Goal: Task Accomplishment & Management: Manage account settings

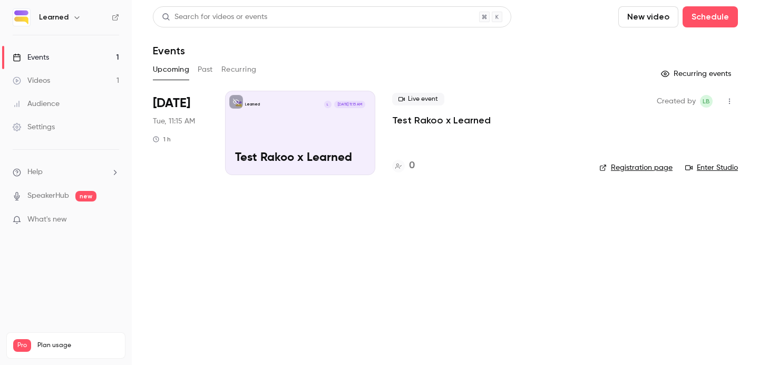
click at [89, 218] on p "What's new" at bounding box center [58, 219] width 90 height 11
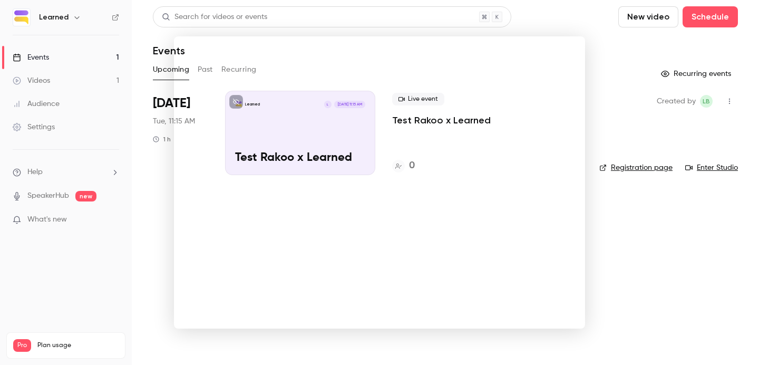
click at [89, 202] on div at bounding box center [379, 182] width 759 height 365
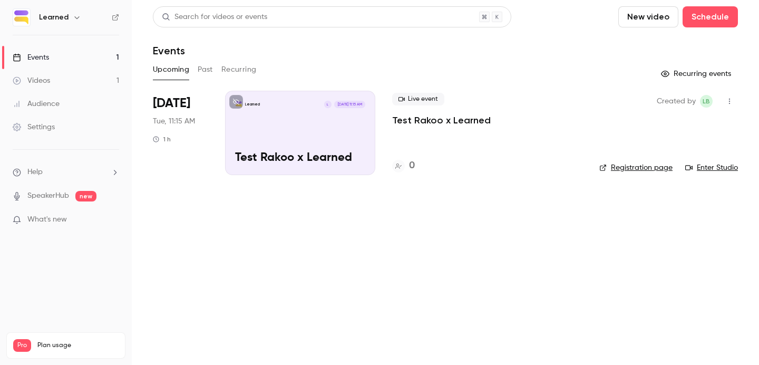
click at [89, 76] on link "Videos 1" at bounding box center [66, 80] width 132 height 23
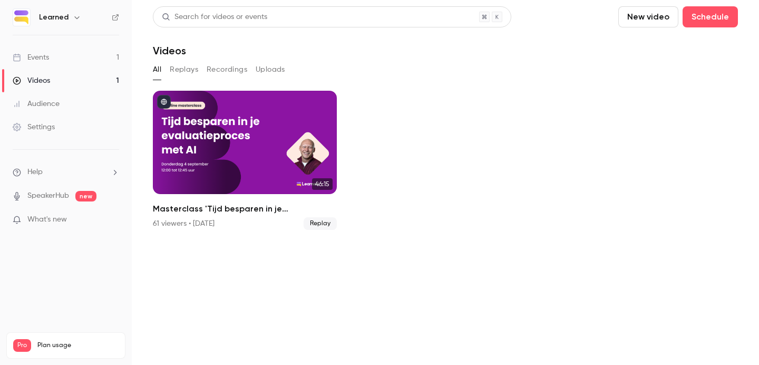
click at [78, 60] on link "Events 1" at bounding box center [66, 57] width 132 height 23
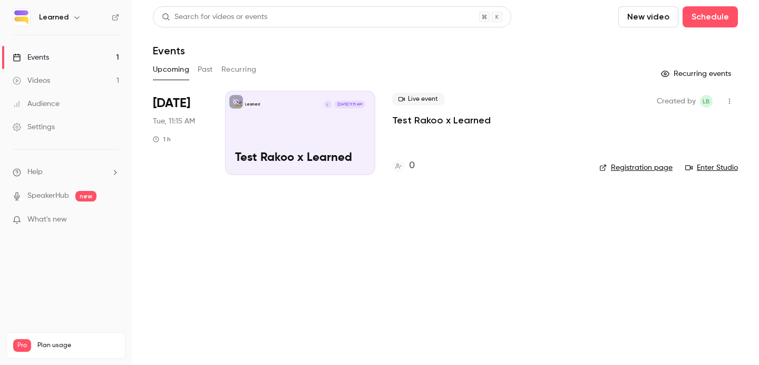
click at [75, 127] on link "Settings" at bounding box center [66, 126] width 132 height 23
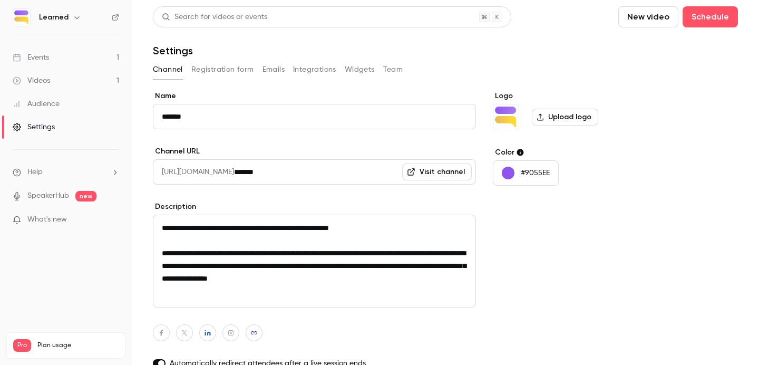
click at [392, 72] on button "Team" at bounding box center [393, 69] width 20 height 17
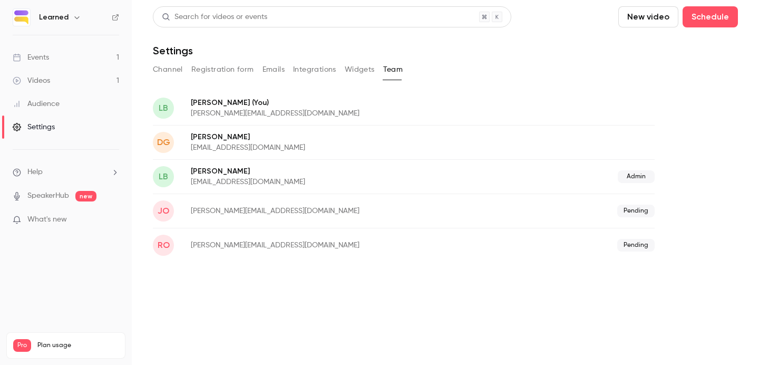
click at [230, 238] on div "ro [EMAIL_ADDRESS][DOMAIN_NAME] Pending" at bounding box center [404, 245] width 502 height 34
click at [245, 95] on div "LB [PERSON_NAME] (You) [PERSON_NAME][EMAIL_ADDRESS][DOMAIN_NAME]" at bounding box center [404, 108] width 502 height 34
click at [631, 210] on span "Pending" at bounding box center [636, 211] width 37 height 13
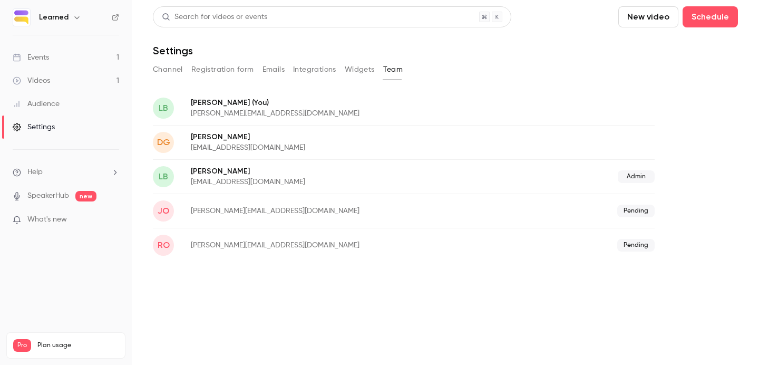
click at [637, 251] on span "Pending" at bounding box center [636, 245] width 37 height 13
click at [159, 69] on button "Channel" at bounding box center [168, 69] width 30 height 17
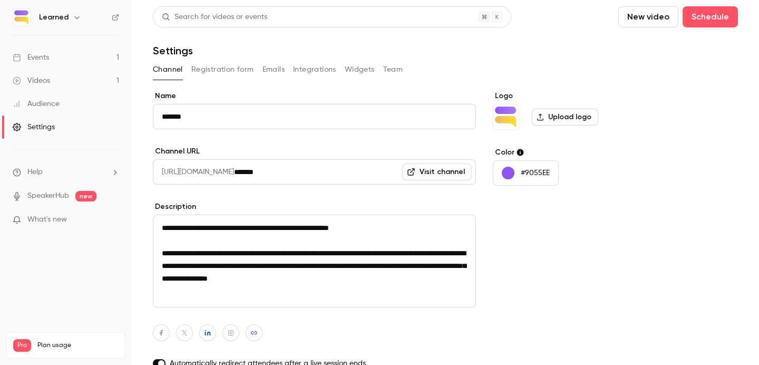
scroll to position [82, 0]
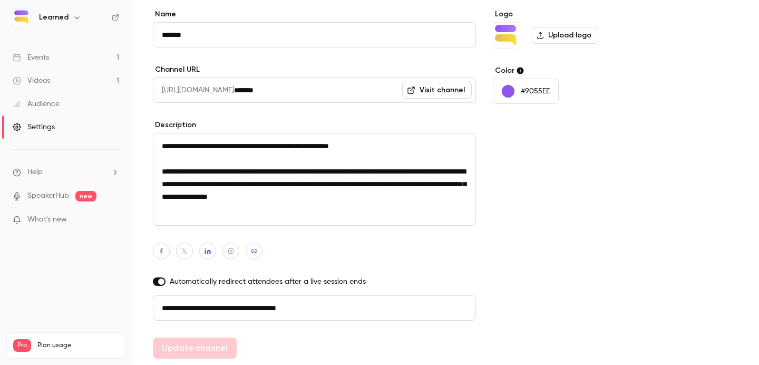
click at [40, 175] on span "Help" at bounding box center [34, 172] width 15 height 11
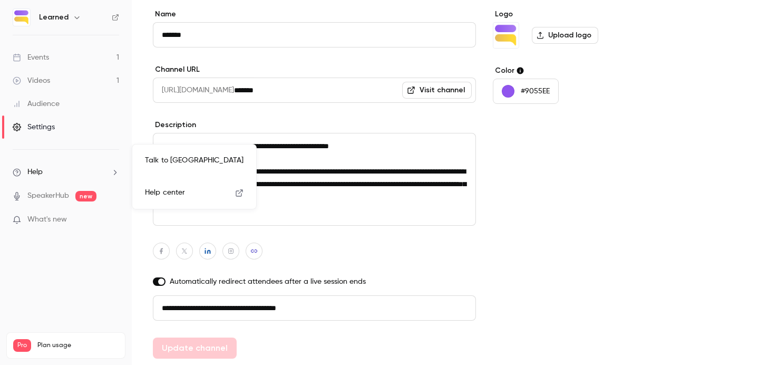
click at [163, 160] on link "Talk to [GEOGRAPHIC_DATA]" at bounding box center [194, 161] width 115 height 28
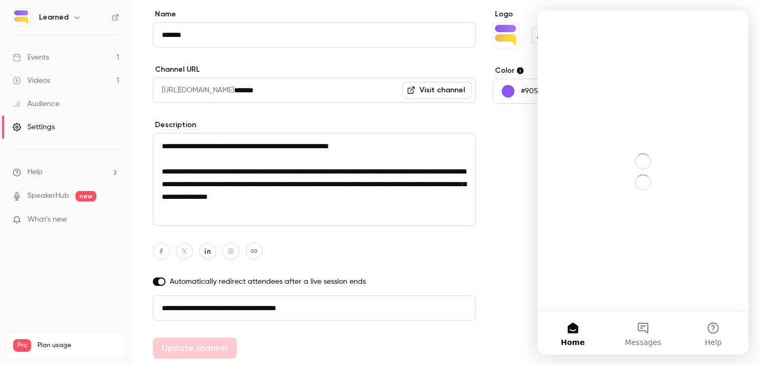
scroll to position [0, 0]
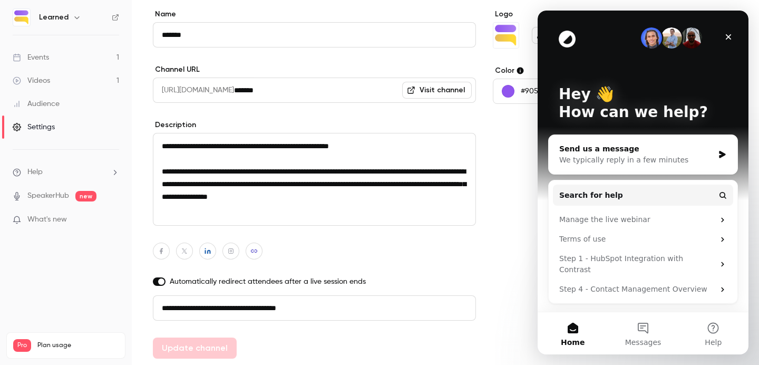
click at [611, 148] on div "Send us a message" at bounding box center [637, 148] width 155 height 11
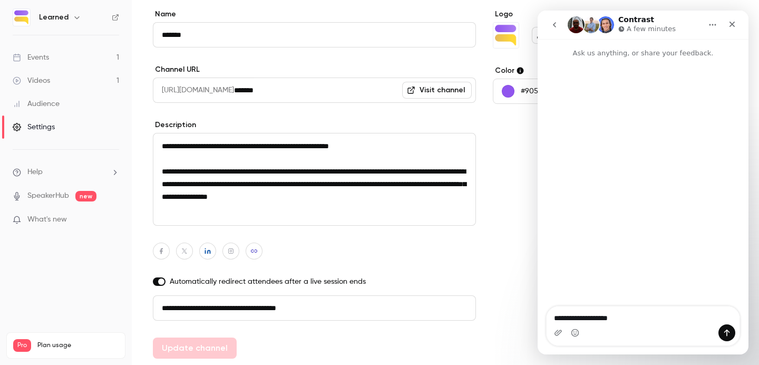
drag, startPoint x: 632, startPoint y: 318, endPoint x: 597, endPoint y: 318, distance: 34.3
click at [597, 318] on textarea "**********" at bounding box center [643, 315] width 193 height 18
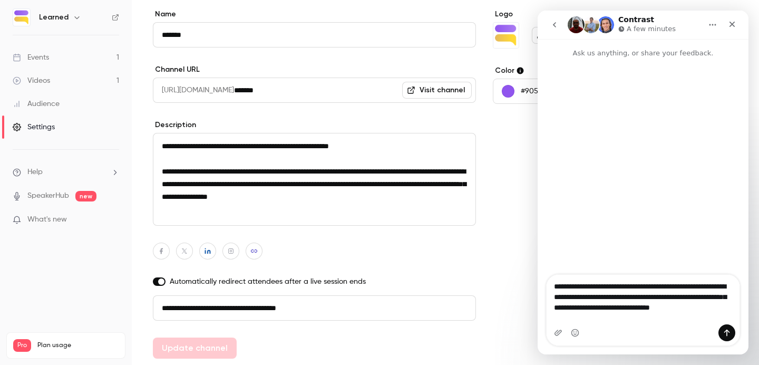
type textarea "**********"
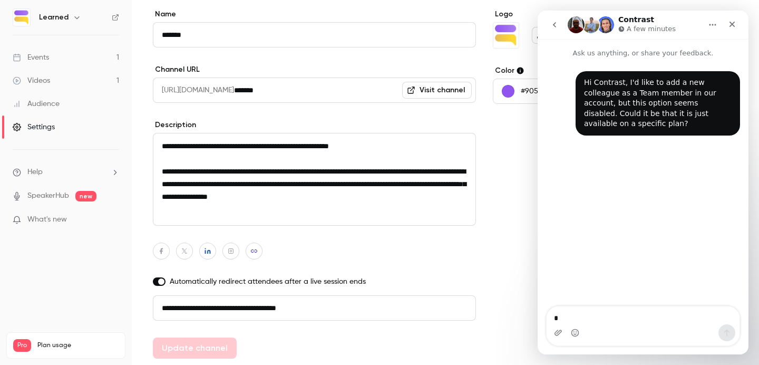
type textarea "*"
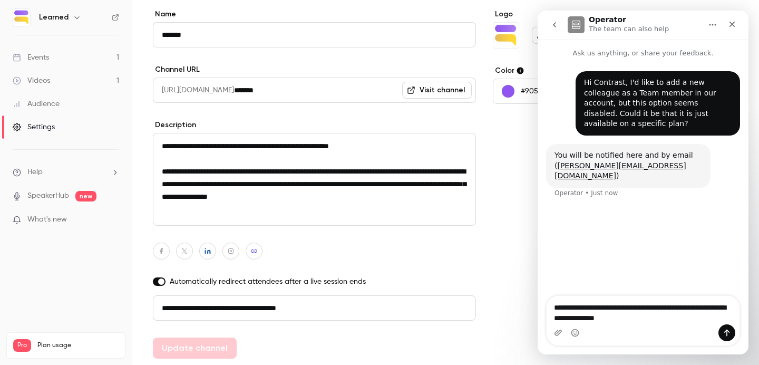
type textarea "**********"
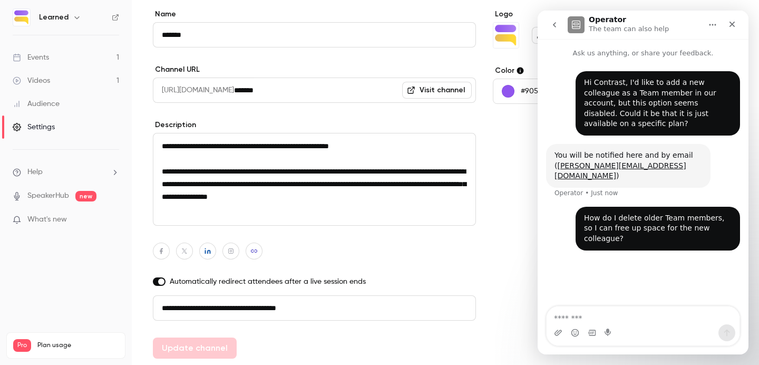
click at [41, 131] on div "Settings" at bounding box center [34, 127] width 42 height 11
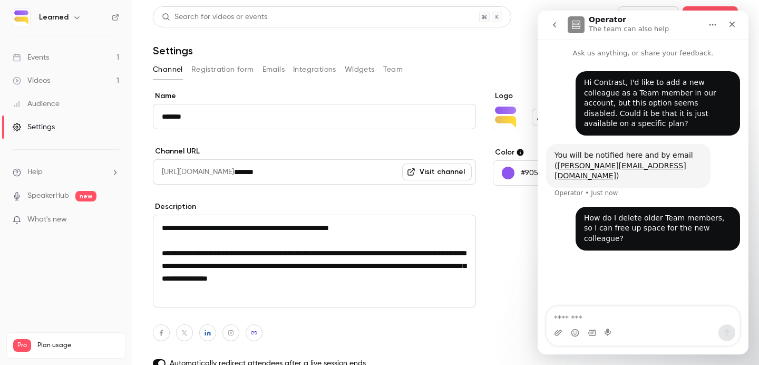
click at [383, 70] on button "Team" at bounding box center [393, 69] width 20 height 17
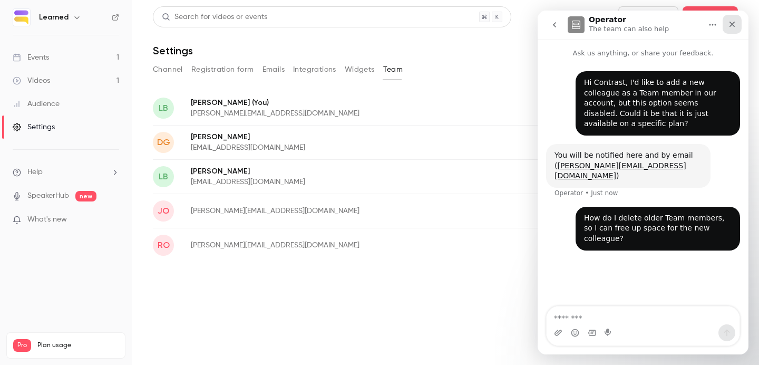
click at [728, 29] on div "Close" at bounding box center [732, 24] width 19 height 19
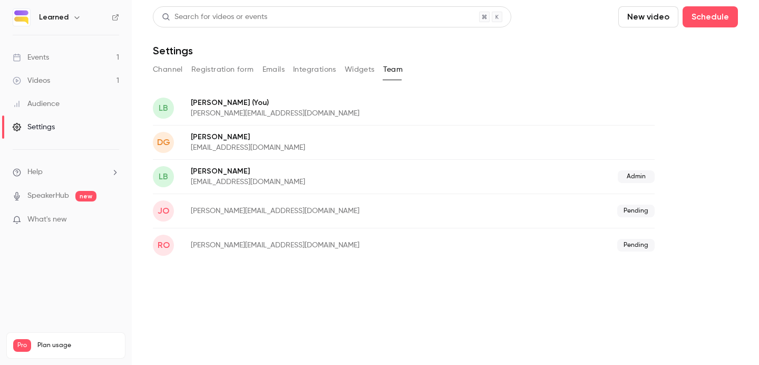
click at [45, 175] on li "Help" at bounding box center [66, 172] width 107 height 11
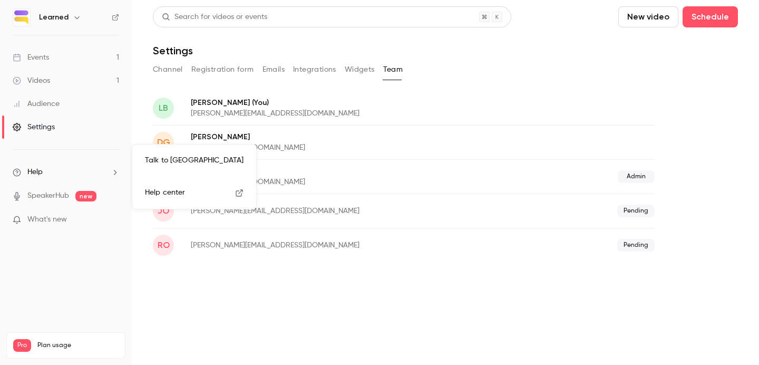
click at [75, 182] on div at bounding box center [379, 182] width 759 height 365
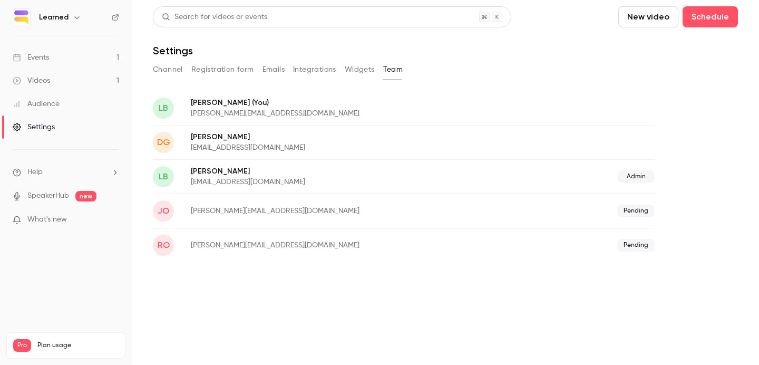
click at [55, 171] on li "Help" at bounding box center [66, 172] width 107 height 11
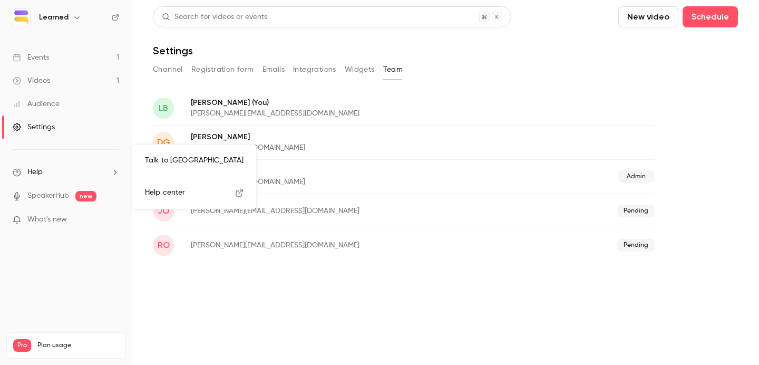
click at [177, 154] on link "Talk to [GEOGRAPHIC_DATA]" at bounding box center [194, 161] width 115 height 28
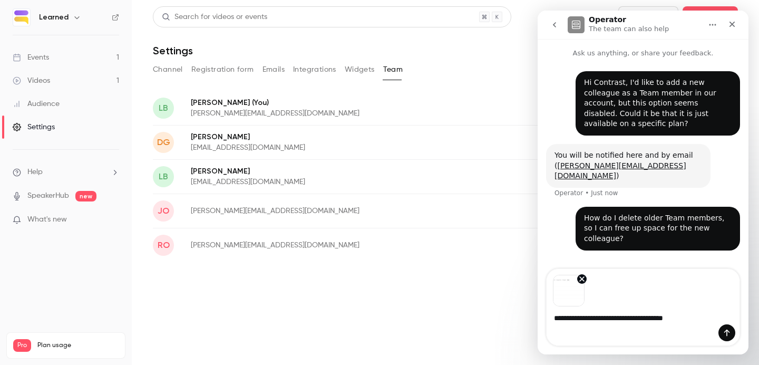
type textarea "**********"
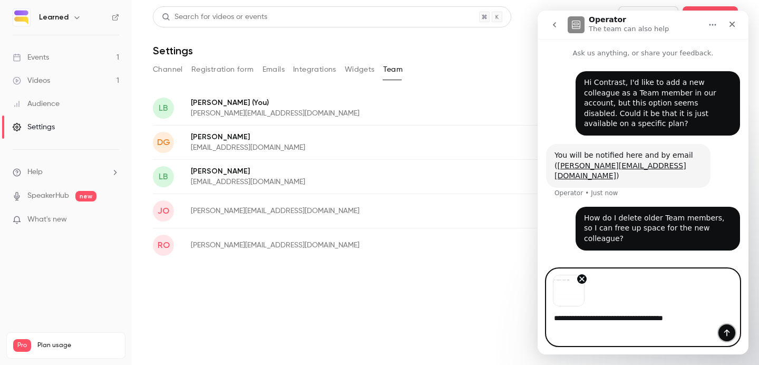
click at [727, 333] on icon "Send a message…" at bounding box center [728, 333] width 6 height 7
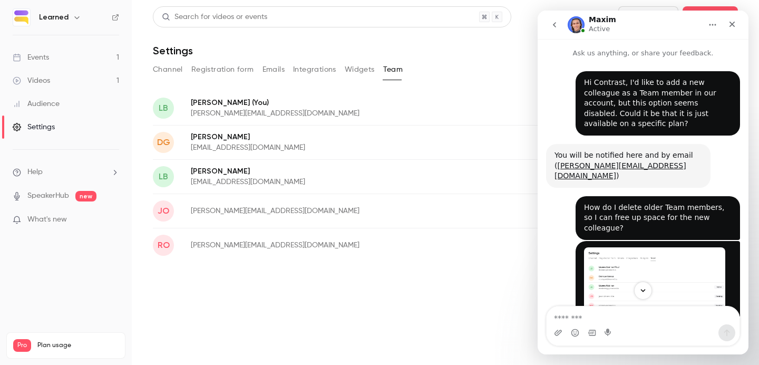
click at [379, 230] on div "ro [EMAIL_ADDRESS][DOMAIN_NAME] Pending" at bounding box center [404, 245] width 502 height 34
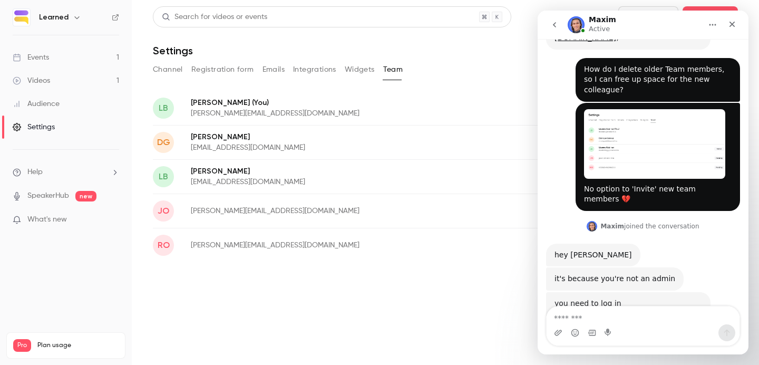
scroll to position [138, 0]
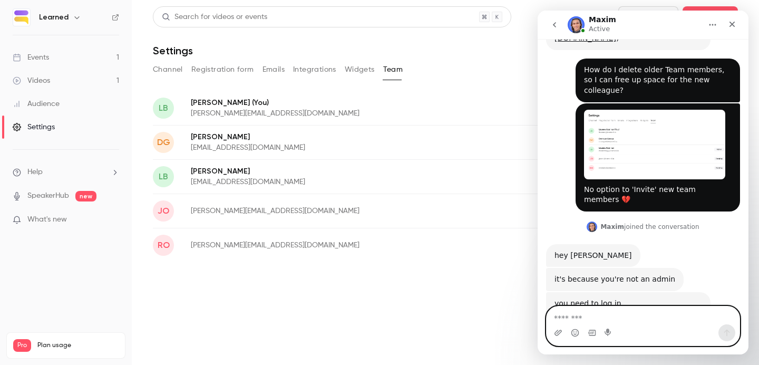
click at [562, 317] on textarea "Message…" at bounding box center [643, 315] width 193 height 18
type textarea "**********"
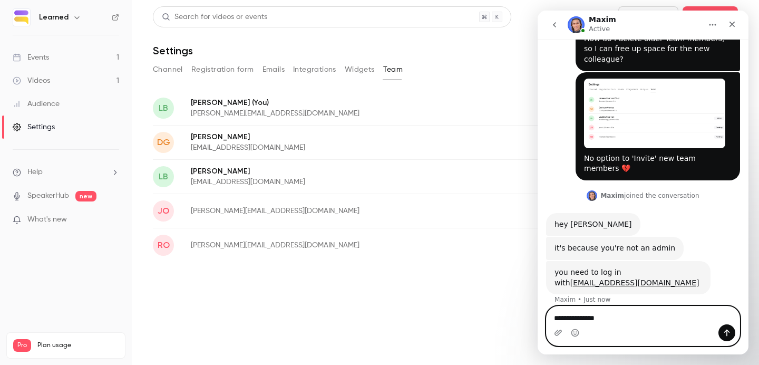
type textarea "**********"
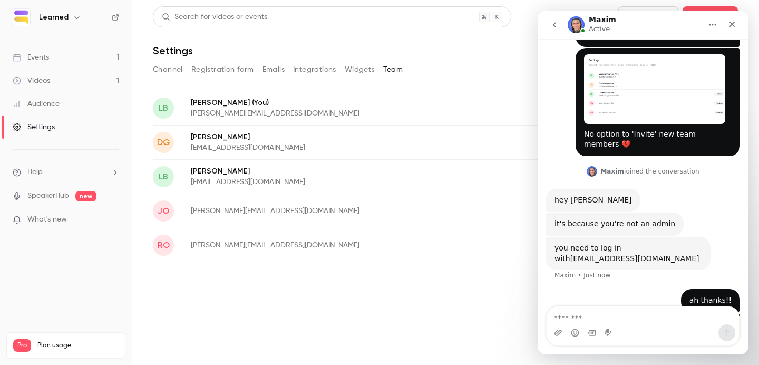
click at [369, 240] on p "[PERSON_NAME][EMAIL_ADDRESS][DOMAIN_NAME]" at bounding box center [340, 245] width 298 height 11
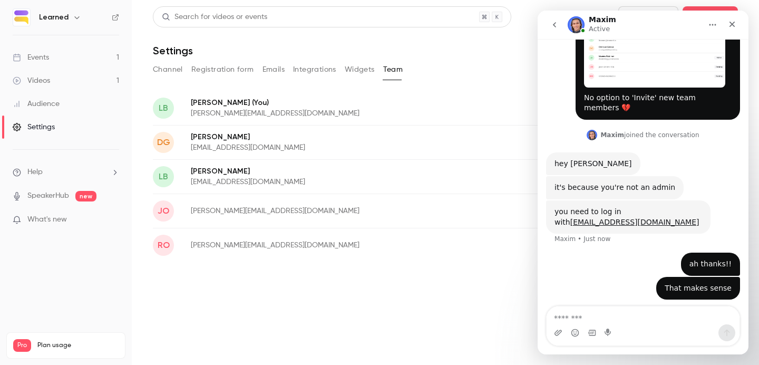
scroll to position [234, 0]
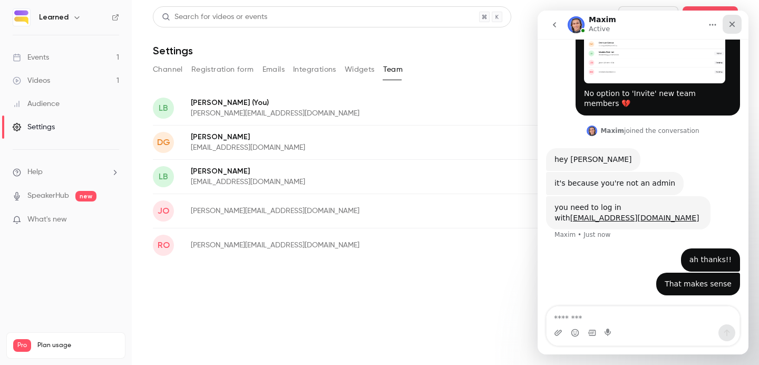
click at [736, 24] on icon "Close" at bounding box center [732, 24] width 8 height 8
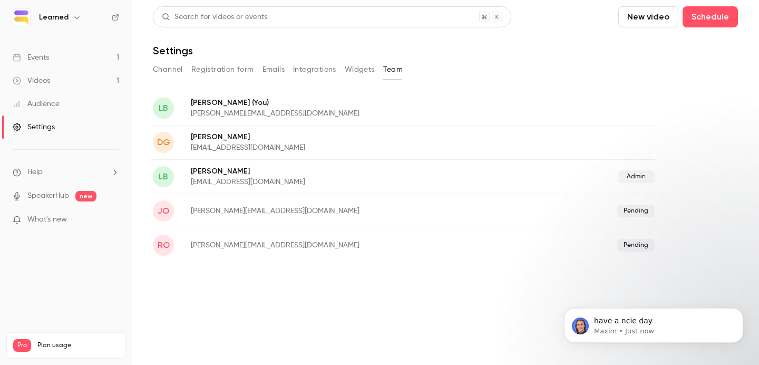
scroll to position [248, 0]
click at [64, 10] on div "Learned" at bounding box center [66, 17] width 107 height 18
click at [74, 14] on icon "button" at bounding box center [77, 17] width 8 height 8
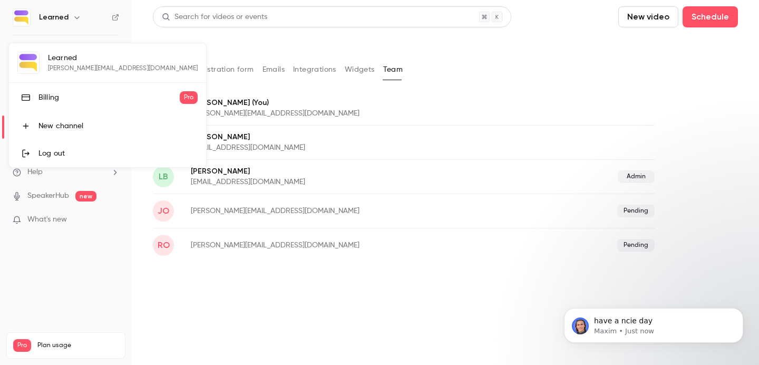
click at [61, 152] on div "Log out" at bounding box center [117, 153] width 159 height 11
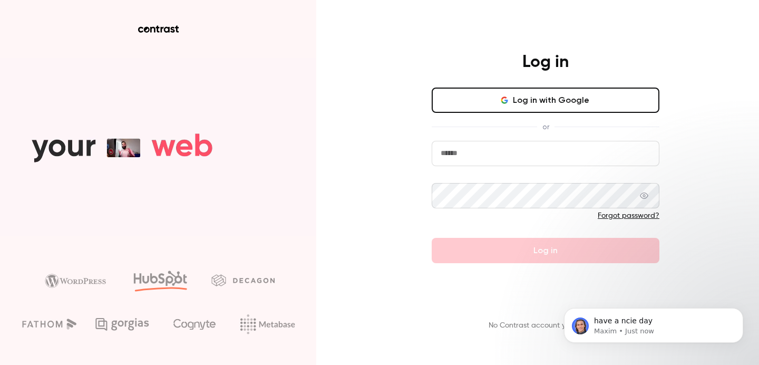
type input "**********"
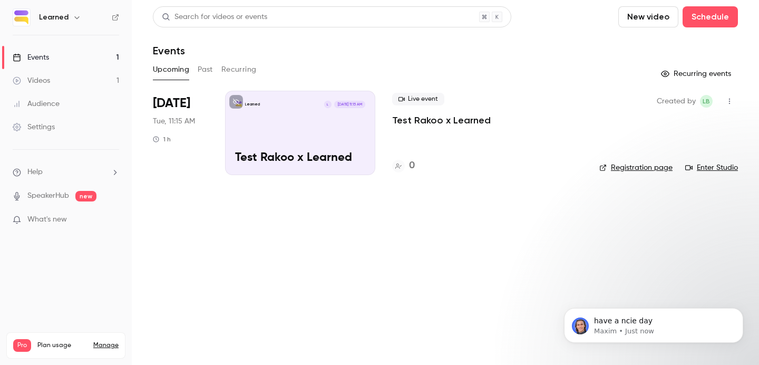
click at [45, 129] on div "Settings" at bounding box center [34, 127] width 42 height 11
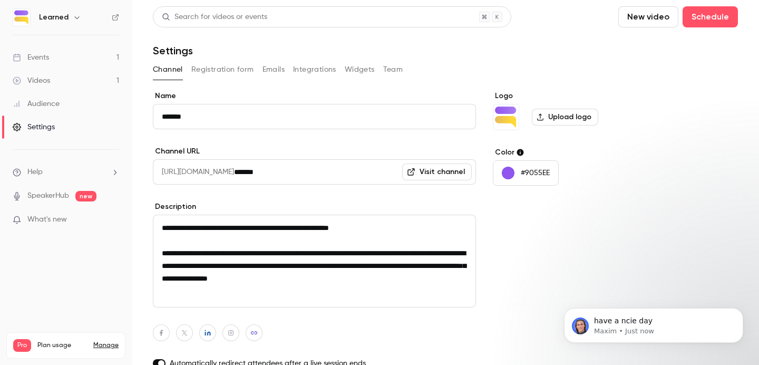
click at [398, 70] on button "Team" at bounding box center [393, 69] width 20 height 17
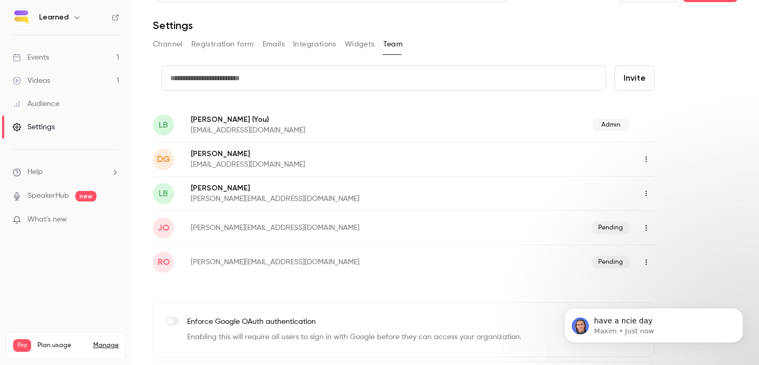
scroll to position [27, 0]
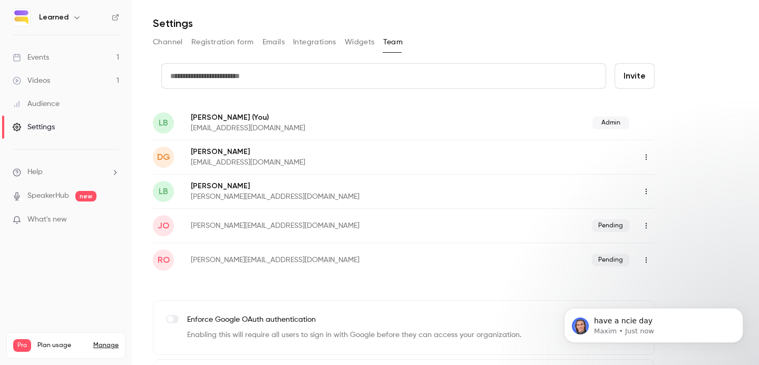
click at [643, 156] on icon "button" at bounding box center [646, 156] width 8 height 7
click at [677, 213] on div "Delete member" at bounding box center [702, 211] width 80 height 11
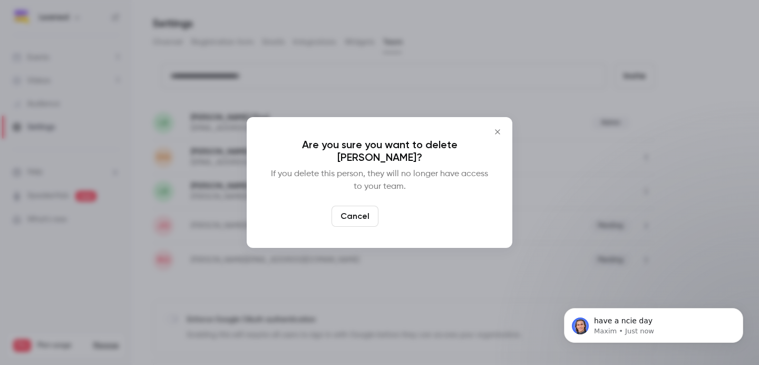
click at [393, 214] on button "Delete" at bounding box center [405, 216] width 45 height 21
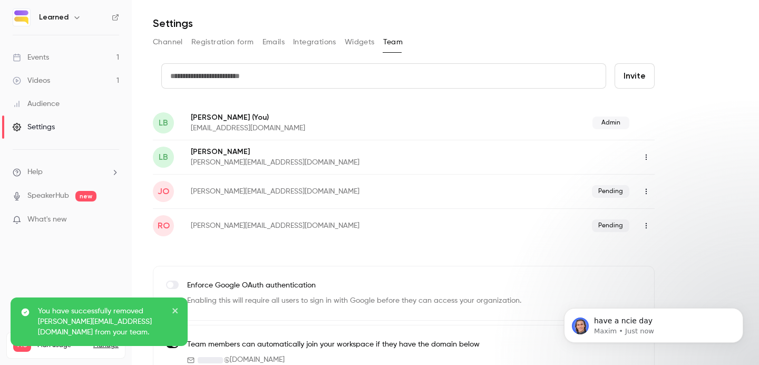
click at [650, 159] on icon "button" at bounding box center [646, 156] width 8 height 7
click at [668, 181] on div "Assign admin role" at bounding box center [702, 184] width 80 height 11
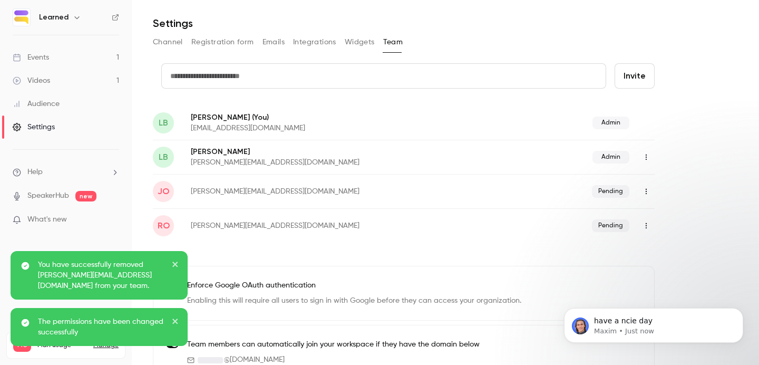
click at [641, 197] on button "button" at bounding box center [646, 191] width 17 height 17
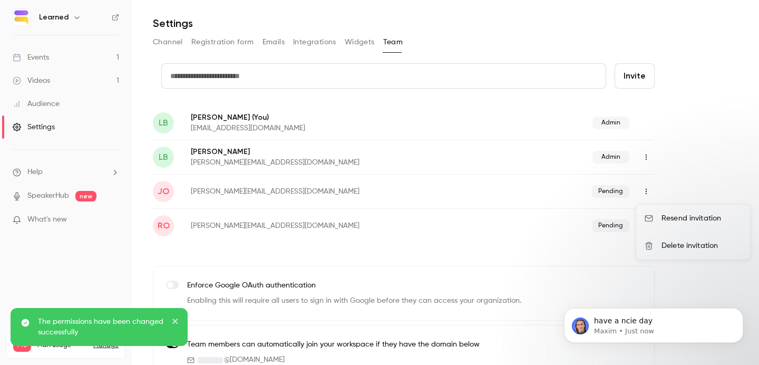
click at [672, 246] on div "Delete invitation" at bounding box center [702, 245] width 80 height 11
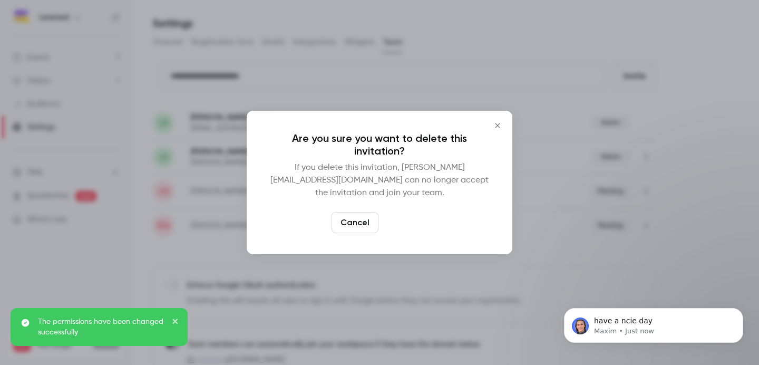
click at [393, 214] on button "Delete" at bounding box center [405, 222] width 45 height 21
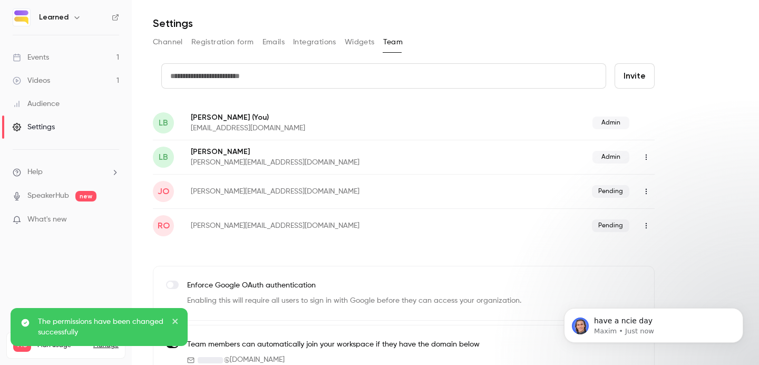
scroll to position [14, 0]
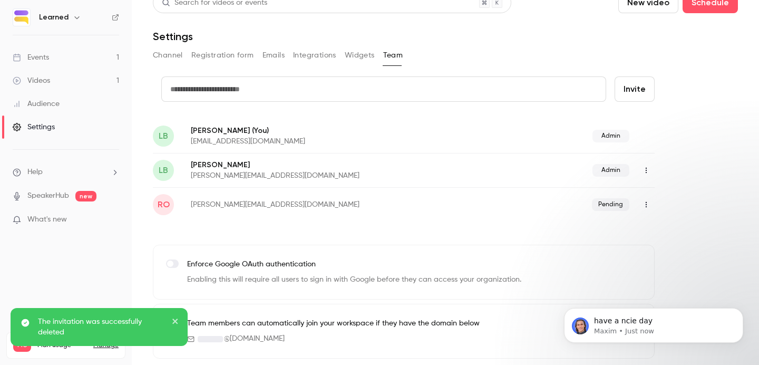
click at [646, 207] on icon "button" at bounding box center [646, 205] width 1 height 6
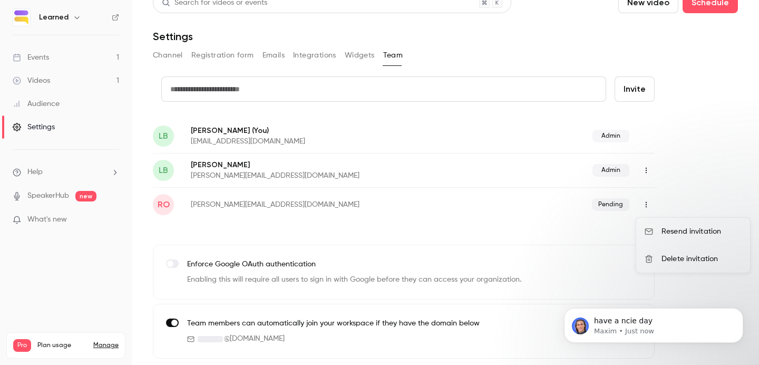
click at [678, 264] on div "Delete invitation" at bounding box center [702, 259] width 80 height 11
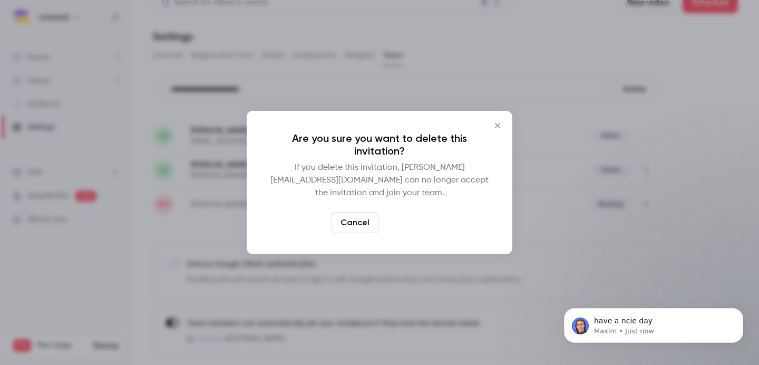
click at [417, 224] on button "Delete" at bounding box center [405, 222] width 45 height 21
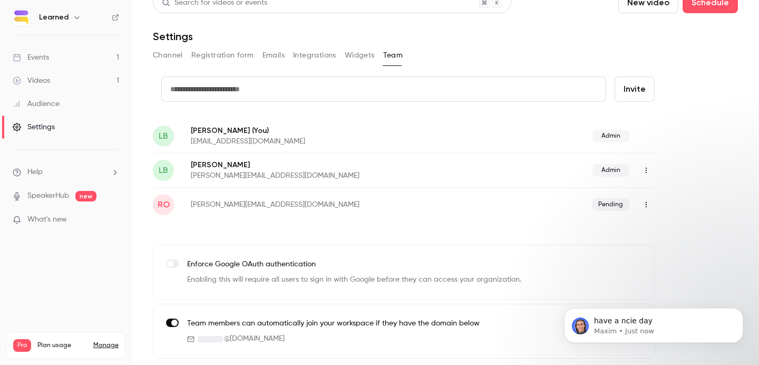
scroll to position [0, 0]
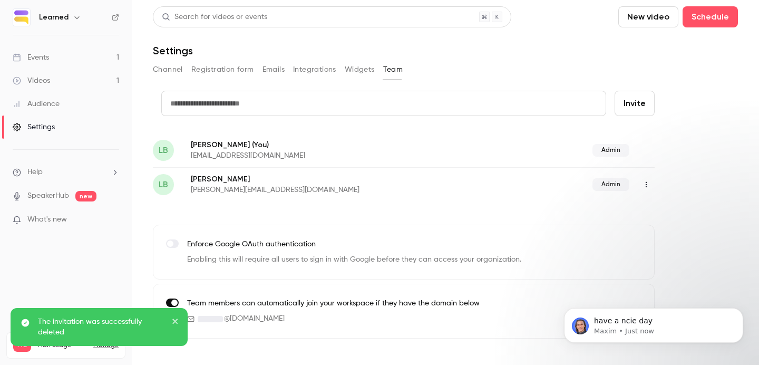
click at [627, 96] on button "Invite" at bounding box center [635, 103] width 40 height 25
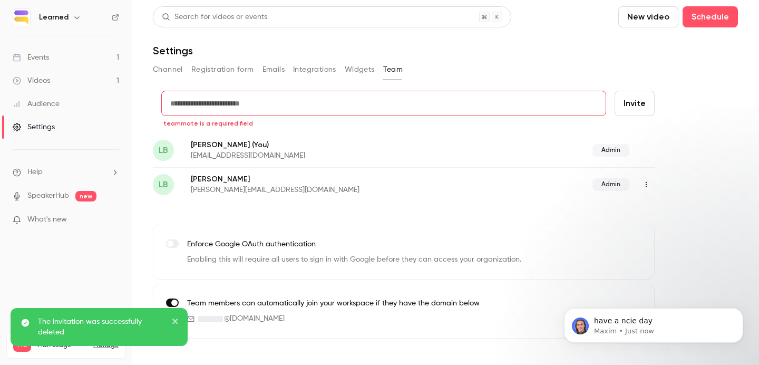
click at [360, 105] on input "text" at bounding box center [383, 103] width 445 height 25
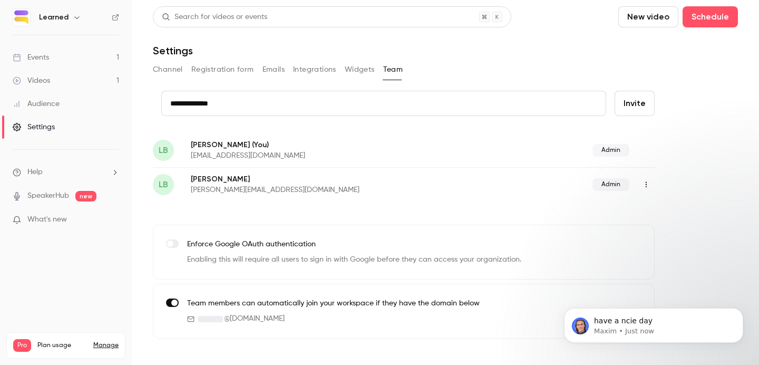
type input "**********"
click at [633, 103] on button "Invite" at bounding box center [635, 103] width 40 height 25
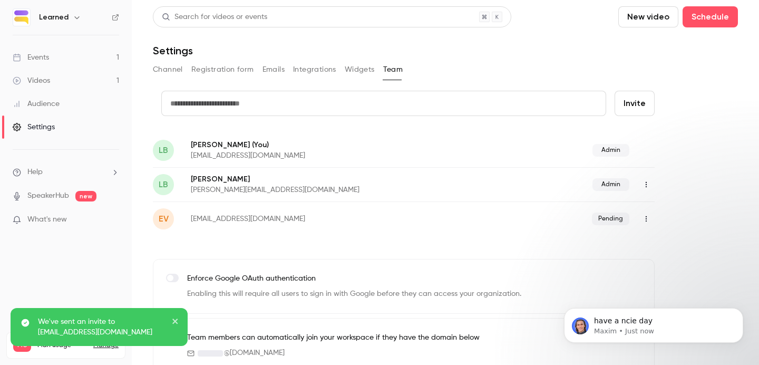
click at [647, 216] on icon "button" at bounding box center [646, 218] width 8 height 7
click at [409, 247] on div at bounding box center [379, 182] width 759 height 365
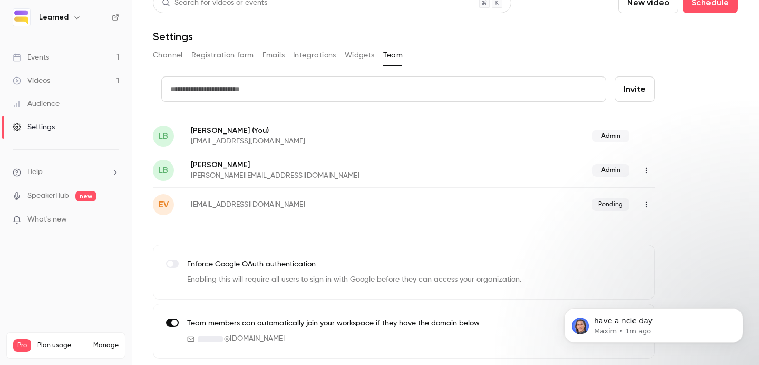
scroll to position [0, 0]
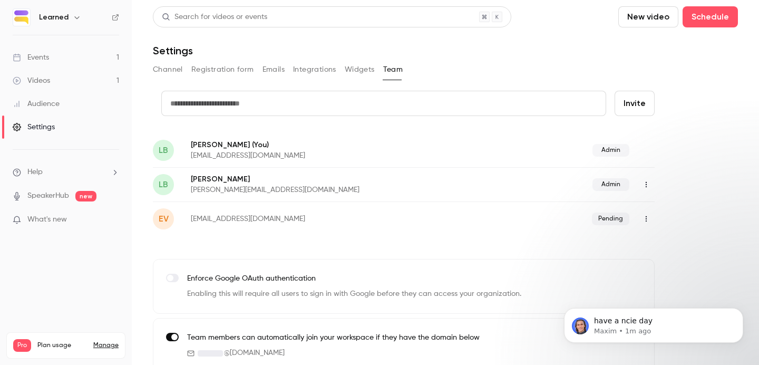
click at [76, 19] on icon "button" at bounding box center [77, 17] width 8 height 8
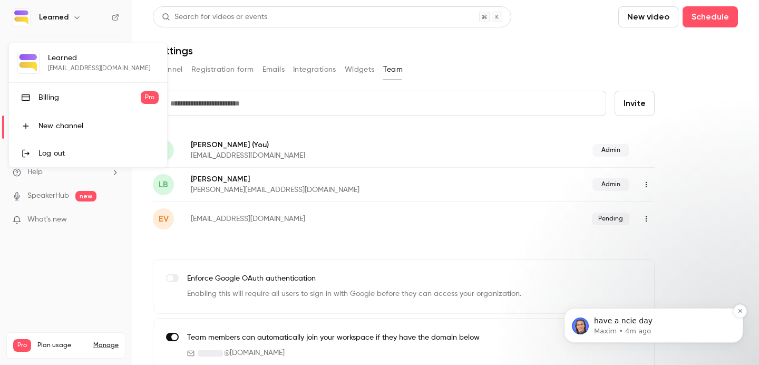
click at [602, 322] on span "have a ncie day" at bounding box center [623, 320] width 59 height 8
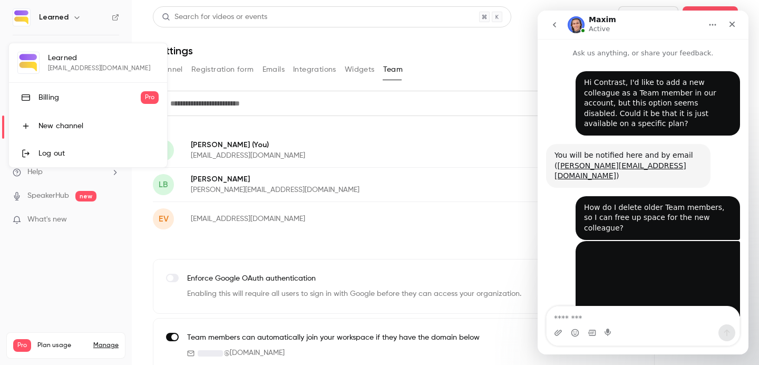
scroll to position [2, 0]
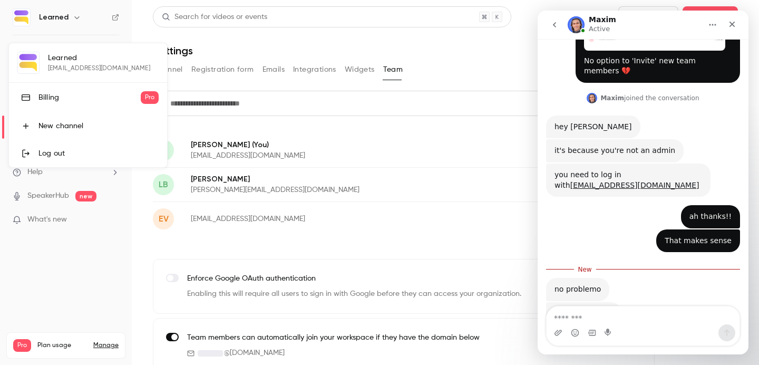
click at [608, 322] on textarea "Message…" at bounding box center [643, 315] width 193 height 18
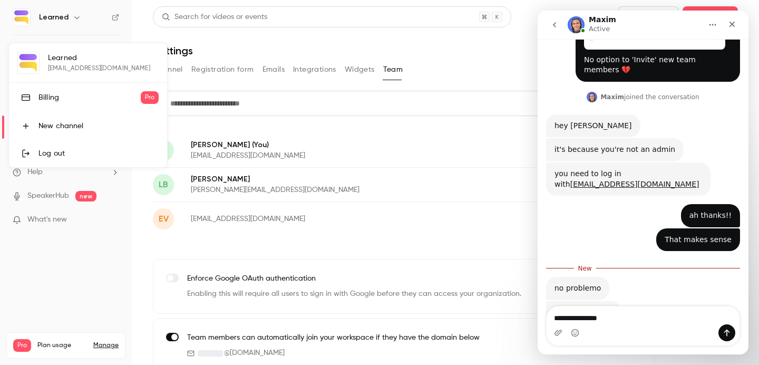
type textarea "**********"
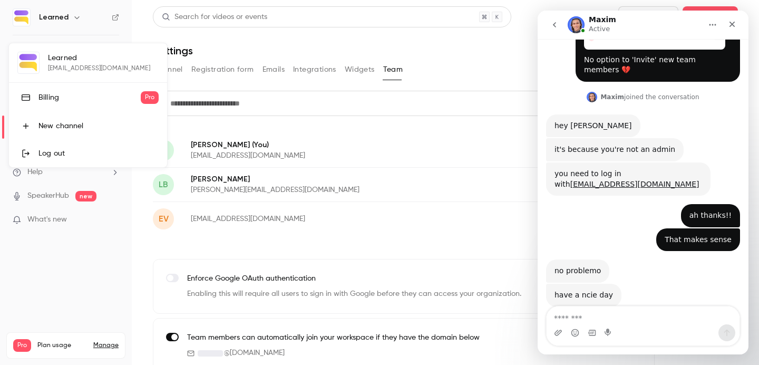
scroll to position [280, 0]
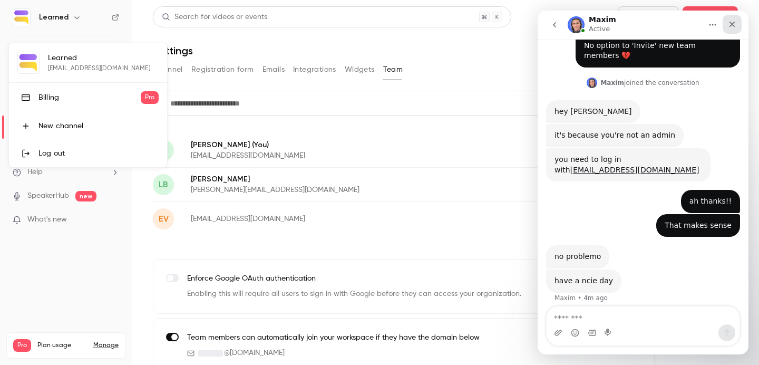
click at [739, 22] on div "Close" at bounding box center [732, 24] width 19 height 19
